Goal: Information Seeking & Learning: Check status

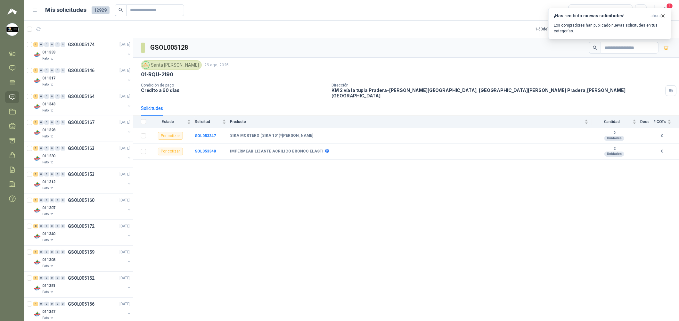
click at [663, 16] on icon "button" at bounding box center [662, 15] width 5 height 5
click at [668, 8] on span "4" at bounding box center [669, 6] width 7 height 6
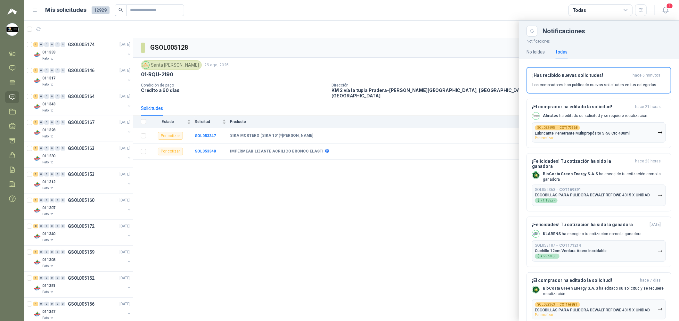
click at [280, 187] on div at bounding box center [351, 170] width 655 height 300
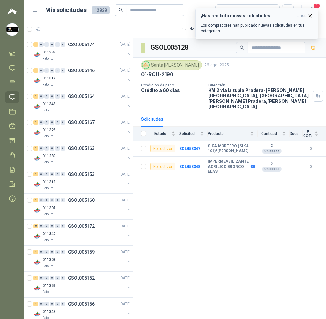
click at [296, 25] on p "Los compradores han publicado nuevas solicitudes en tus categorías." at bounding box center [257, 28] width 112 height 12
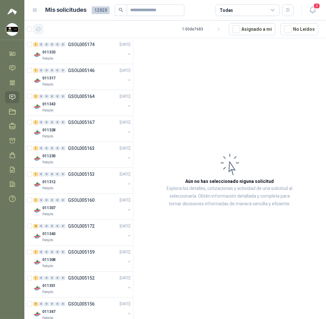
click at [37, 29] on icon "button" at bounding box center [38, 29] width 5 height 5
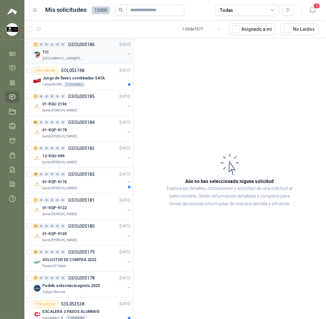
click at [73, 51] on div "TIC" at bounding box center [83, 52] width 83 height 8
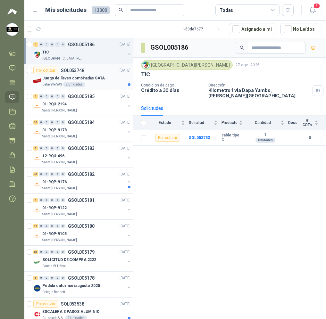
click at [101, 79] on div "Juego de llaves combinadas SATA" at bounding box center [86, 78] width 88 height 8
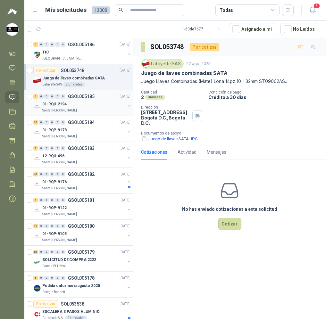
click at [102, 106] on div "01-RQU-2194" at bounding box center [83, 104] width 83 height 8
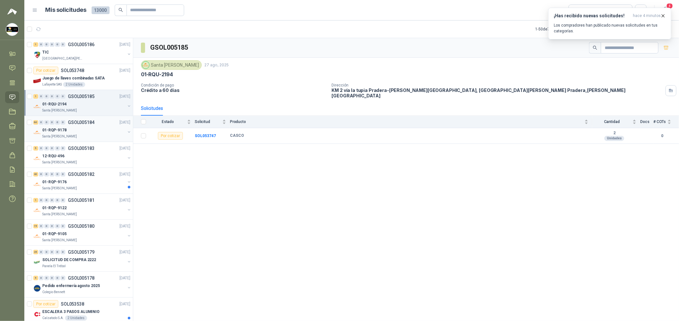
click at [83, 133] on div "01-RQP-9178" at bounding box center [83, 130] width 83 height 8
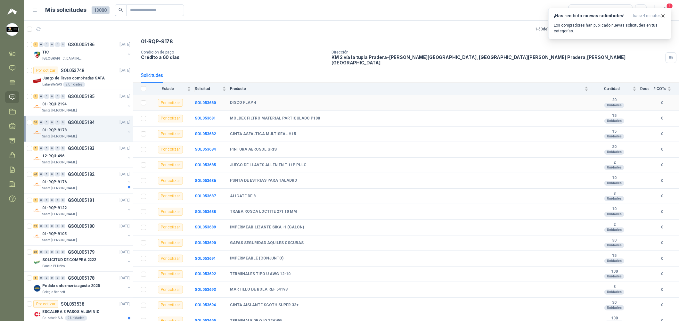
scroll to position [48, 0]
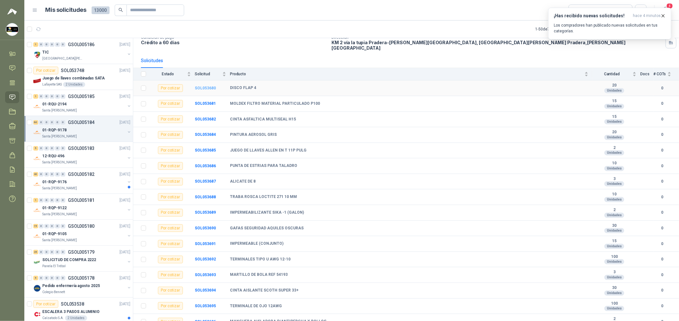
click at [207, 86] on b "SOL053680" at bounding box center [205, 88] width 21 height 4
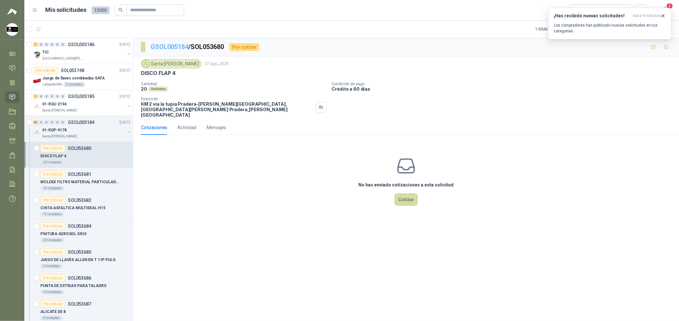
click at [172, 48] on link "GSOL005184" at bounding box center [170, 47] width 38 height 8
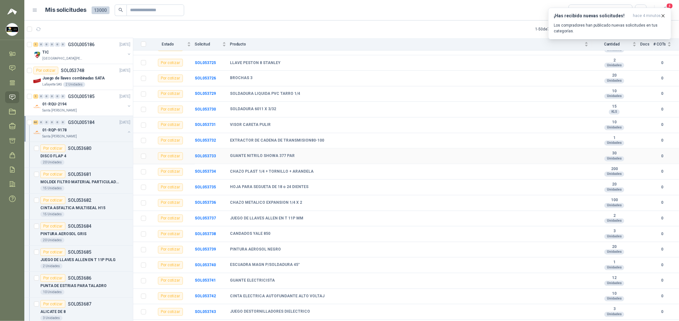
scroll to position [744, 0]
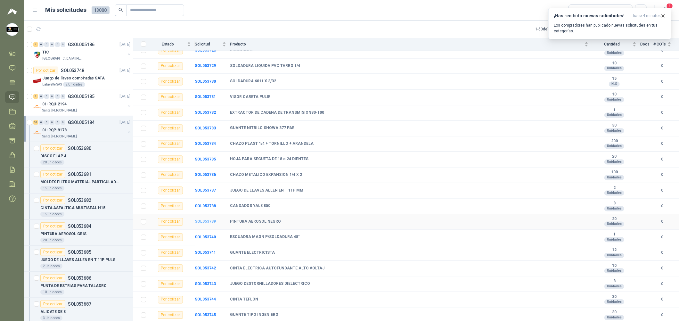
click at [205, 221] on b "SOL053739" at bounding box center [205, 221] width 21 height 4
